Goal: Find contact information: Find contact information

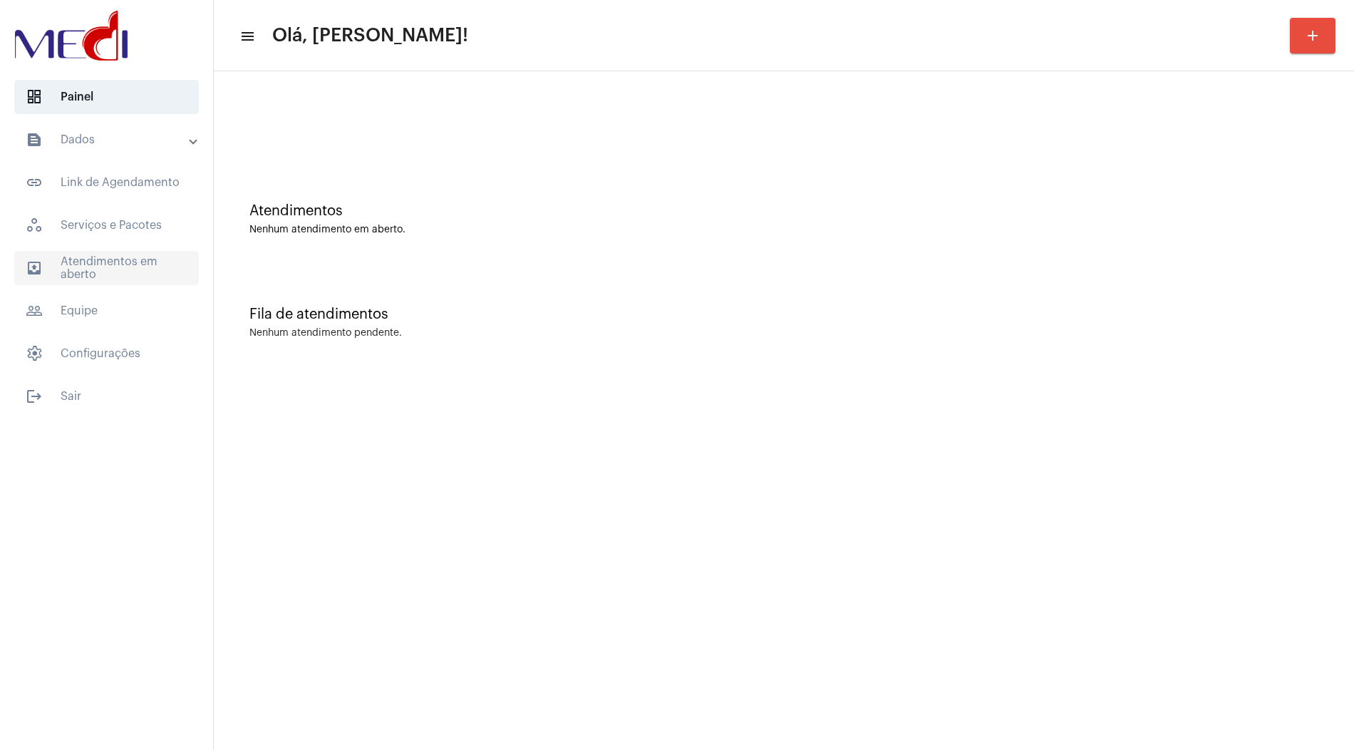
click at [125, 266] on span "outbox_outline Atendimentos em aberto" at bounding box center [106, 268] width 185 height 34
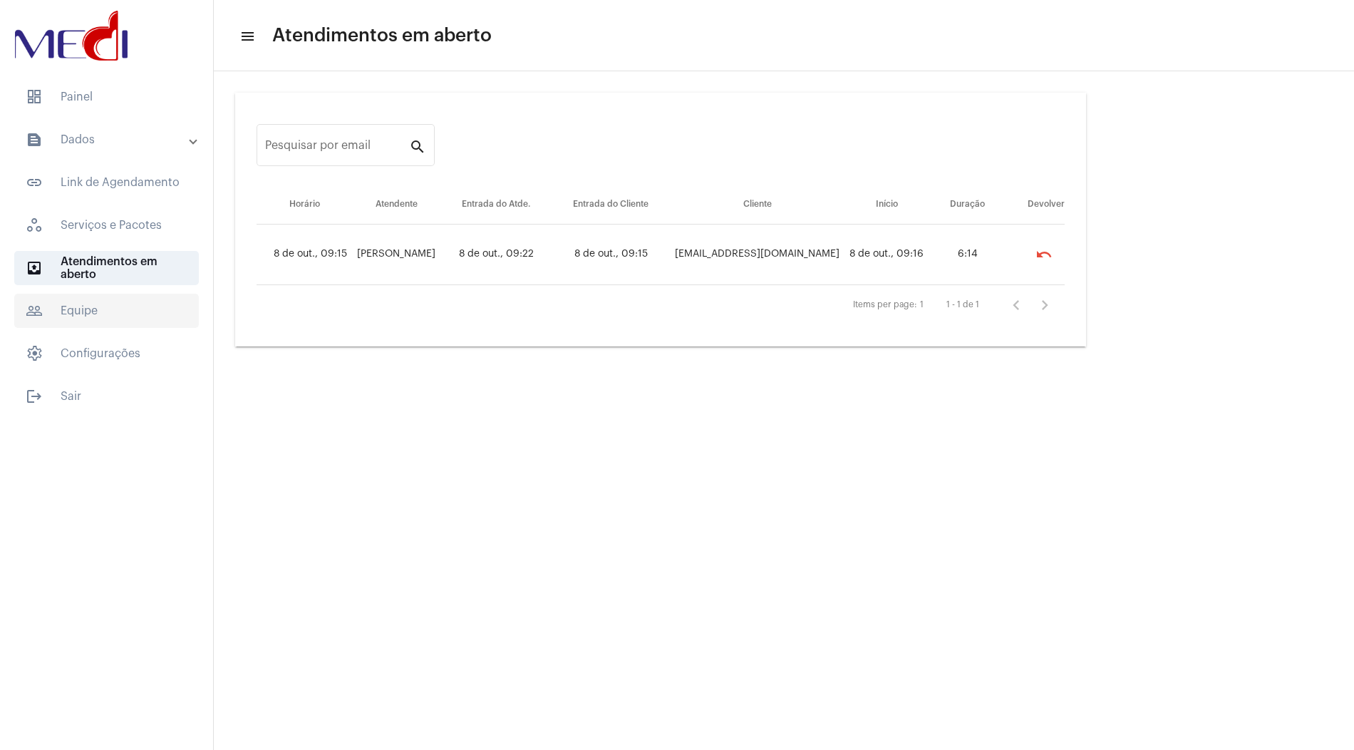
click at [120, 311] on span "people_outline Equipe" at bounding box center [106, 311] width 185 height 34
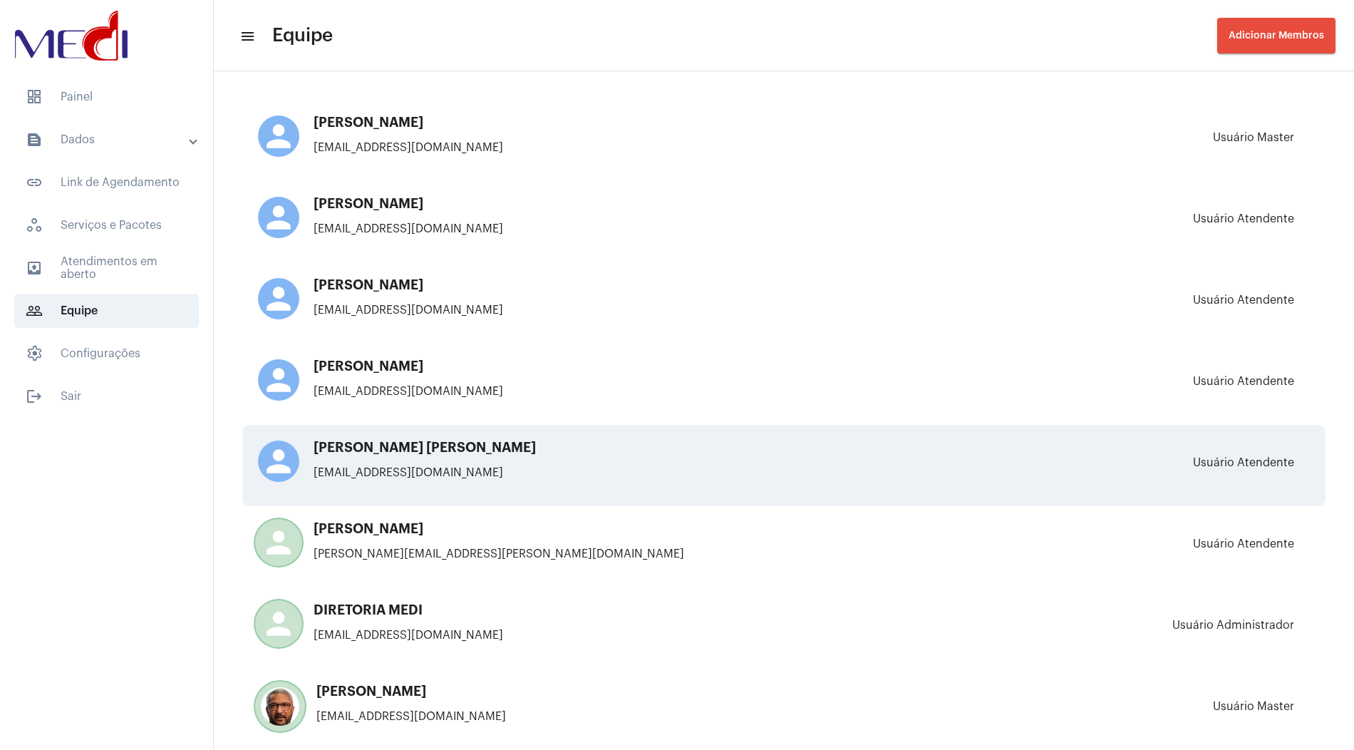
scroll to position [274, 0]
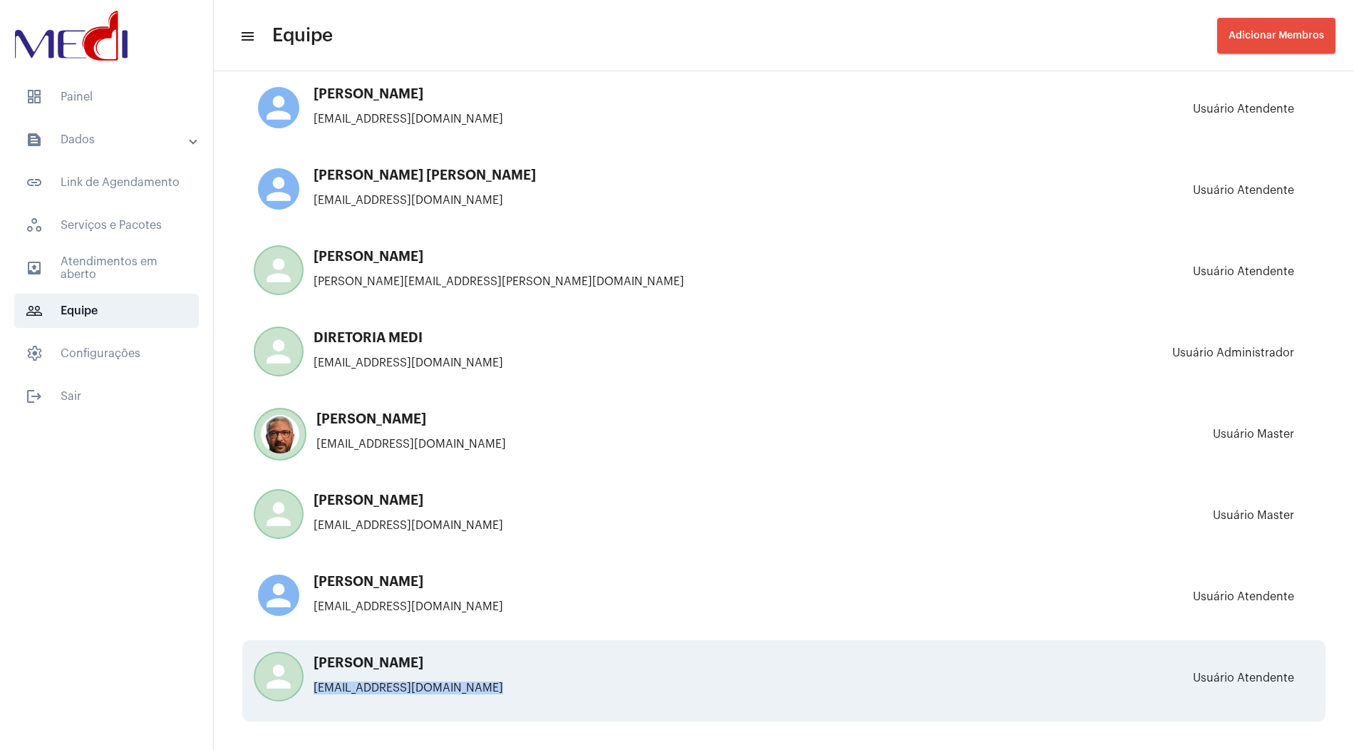
drag, startPoint x: 493, startPoint y: 687, endPoint x: 312, endPoint y: 687, distance: 181.0
click at [312, 687] on p "[EMAIL_ADDRESS][DOMAIN_NAME]" at bounding box center [507, 687] width 499 height 13
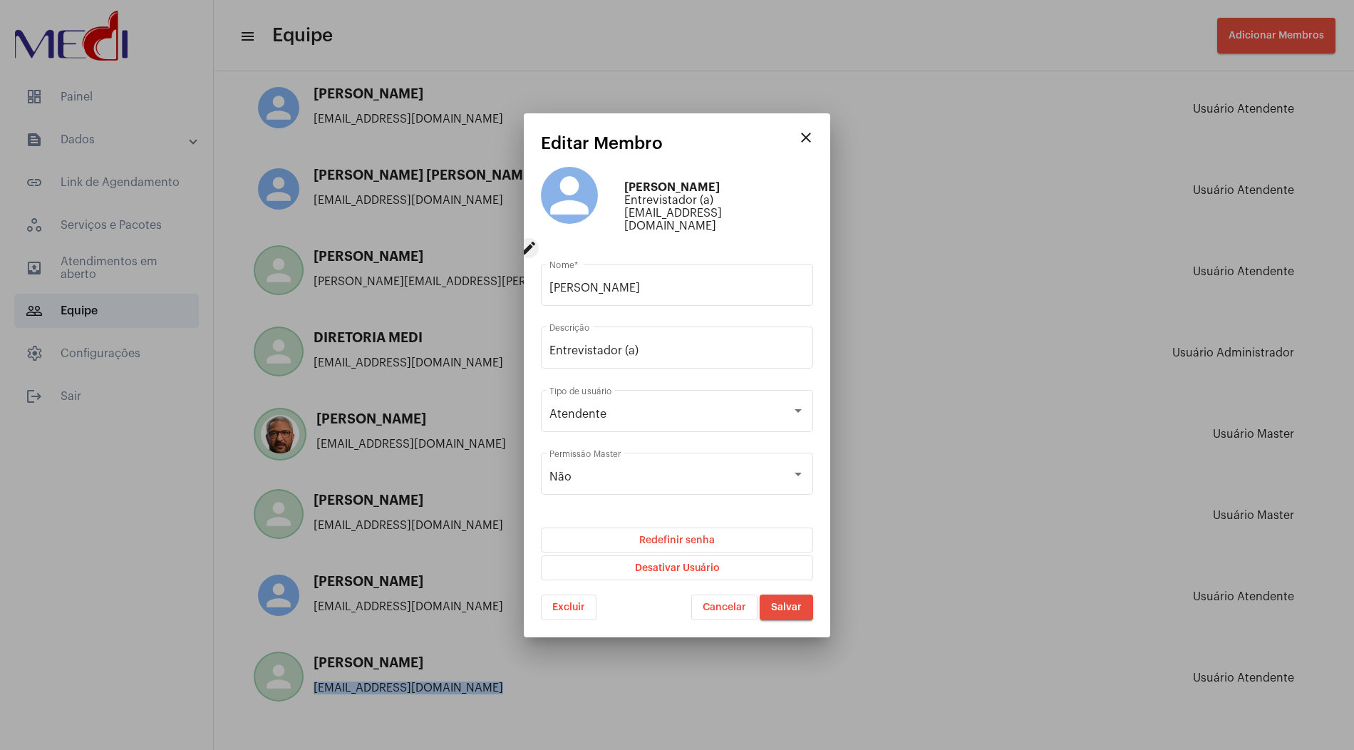
drag, startPoint x: 810, startPoint y: 218, endPoint x: 626, endPoint y: 220, distance: 183.9
click at [626, 220] on div "person edit [PERSON_NAME] Entrevistador (a) [EMAIL_ADDRESS][DOMAIN_NAME]" at bounding box center [677, 207] width 272 height 94
copy span "[EMAIL_ADDRESS][DOMAIN_NAME]"
click at [807, 146] on mat-icon "close" at bounding box center [806, 137] width 17 height 17
